Goal: Task Accomplishment & Management: Complete application form

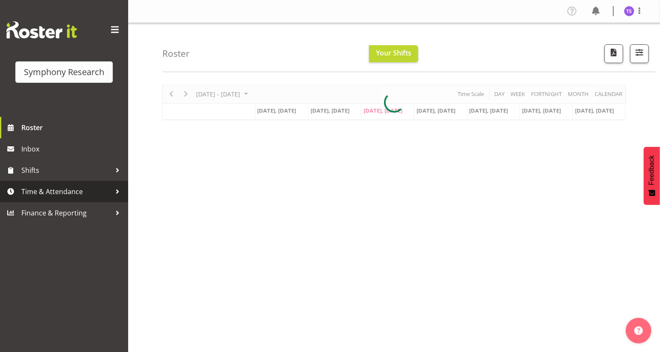
click at [57, 192] on span "Time & Attendance" at bounding box center [66, 191] width 90 height 13
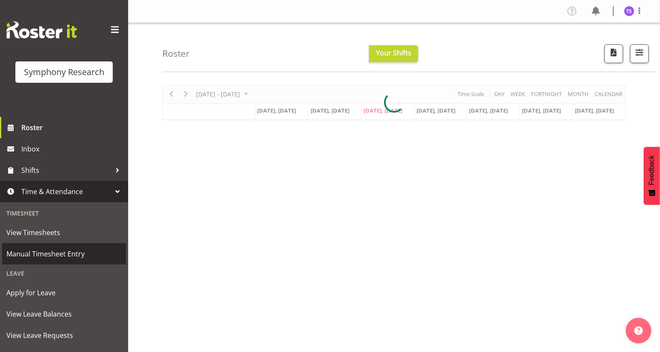
click at [40, 252] on span "Manual Timesheet Entry" at bounding box center [63, 254] width 115 height 13
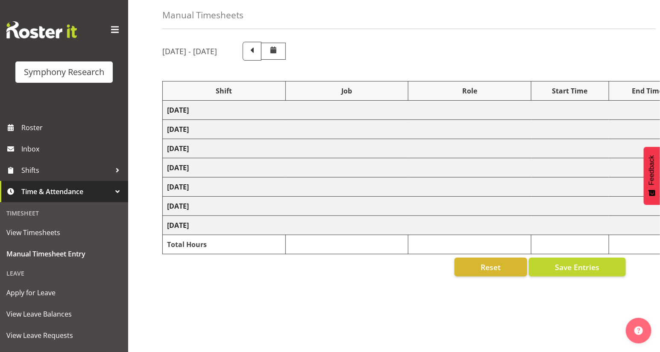
scroll to position [64, 0]
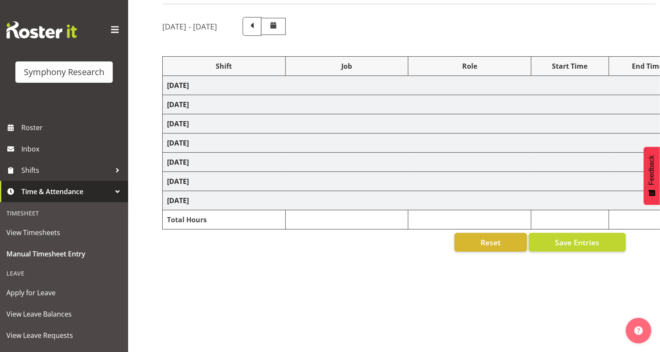
select select "81561"
select select "10587"
select select "47"
select select "81561"
select select "10587"
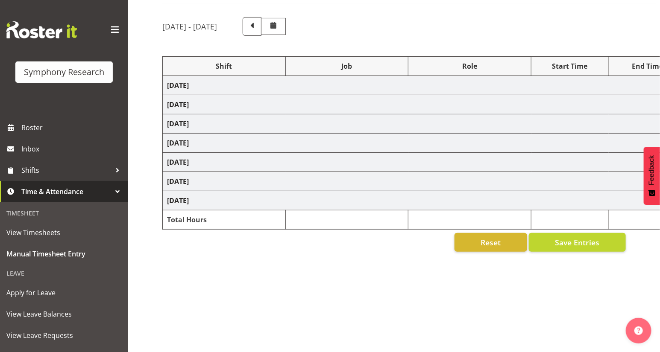
select select "47"
select select "81561"
select select "10587"
select select "47"
select select "81561"
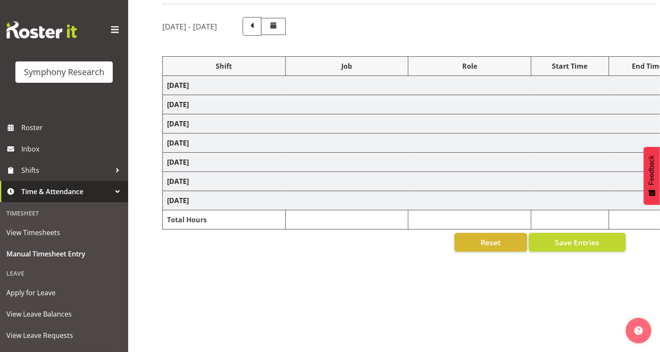
select select "10587"
select select "47"
select select "81561"
select select "10587"
select select "47"
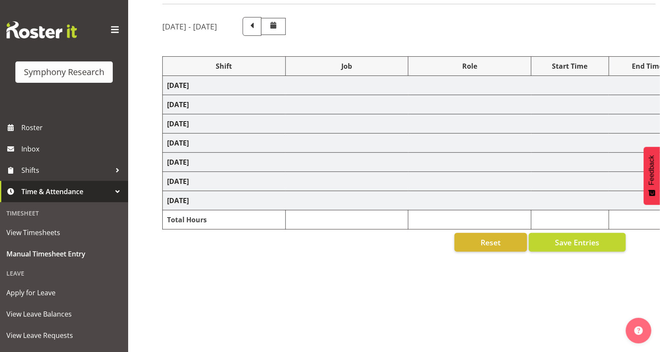
select select "81561"
select select "10587"
select select "47"
select select "81298"
select select "10587"
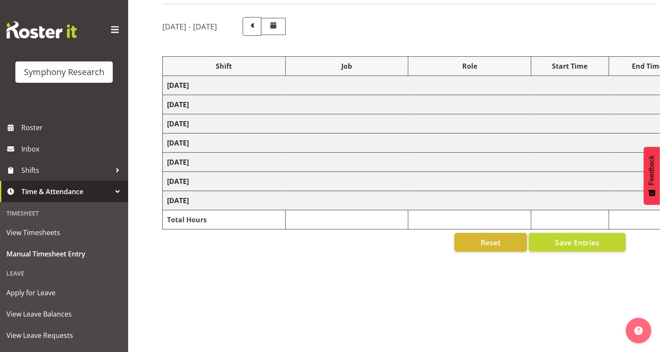
select select "47"
select select "41604"
select select "10527"
select select "47"
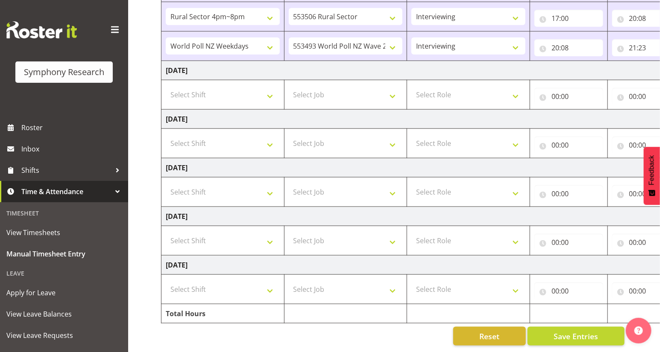
scroll to position [0, 0]
